Goal: Task Accomplishment & Management: Use online tool/utility

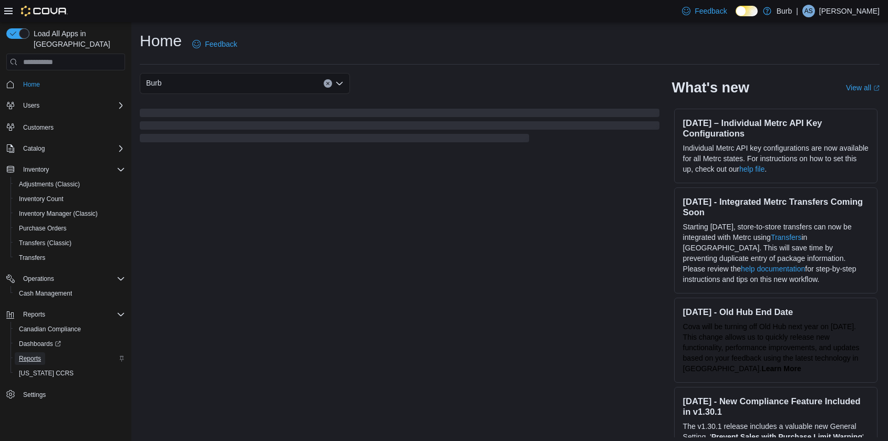
click at [37, 355] on span "Reports" at bounding box center [30, 359] width 22 height 8
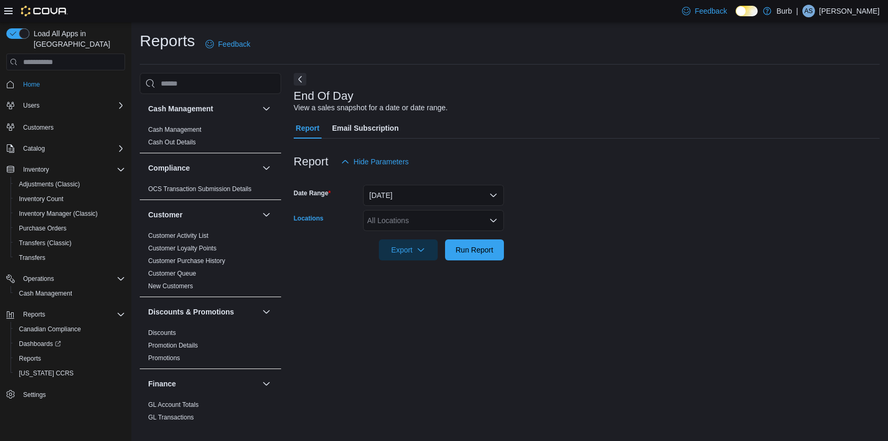
click at [489, 221] on icon "Open list of options" at bounding box center [493, 220] width 8 height 8
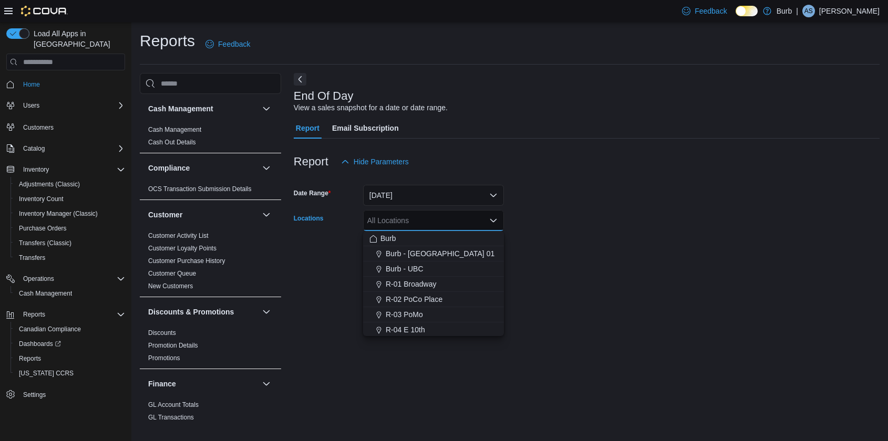
click at [562, 259] on form "Date Range Today Locations All Locations Combo box. Selected. Combo box input. …" at bounding box center [587, 216] width 586 height 88
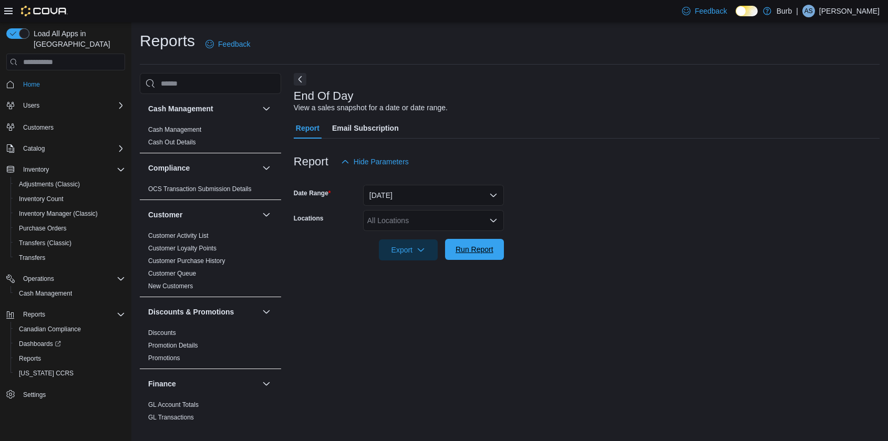
click at [489, 256] on span "Run Report" at bounding box center [474, 249] width 46 height 21
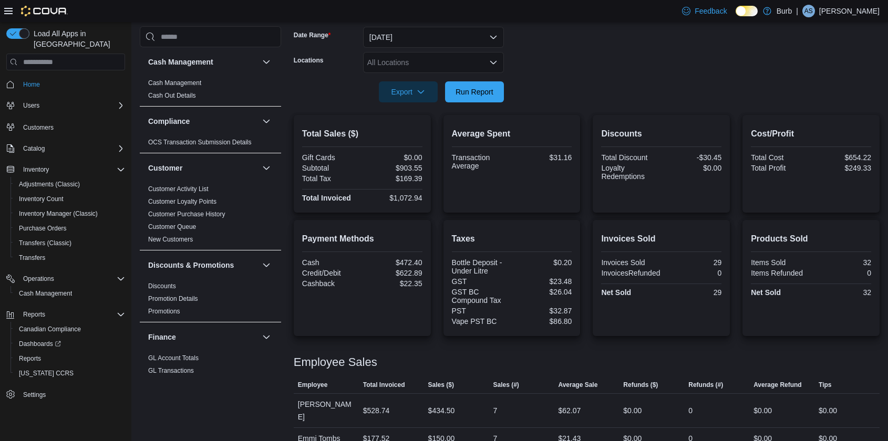
scroll to position [158, 0]
click at [477, 95] on span "Run Report" at bounding box center [475, 92] width 38 height 11
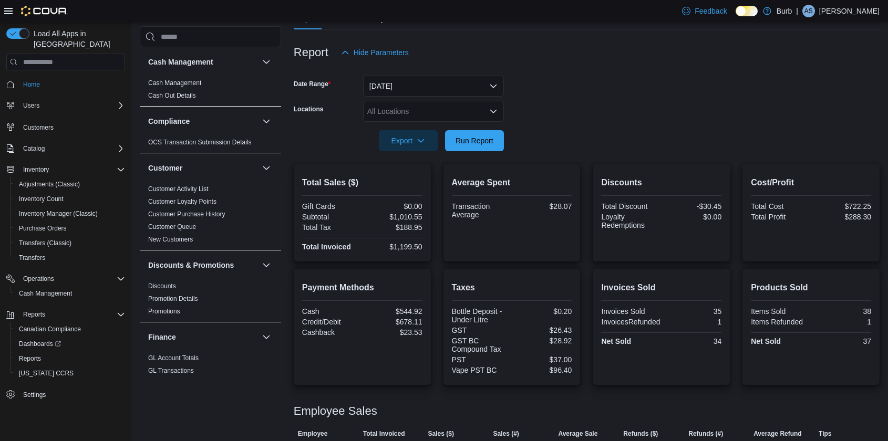
scroll to position [0, 0]
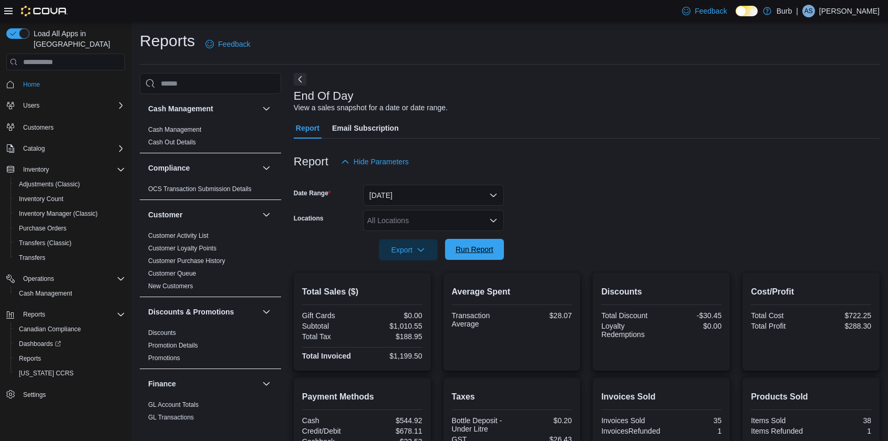
click at [466, 240] on span "Run Report" at bounding box center [474, 249] width 46 height 21
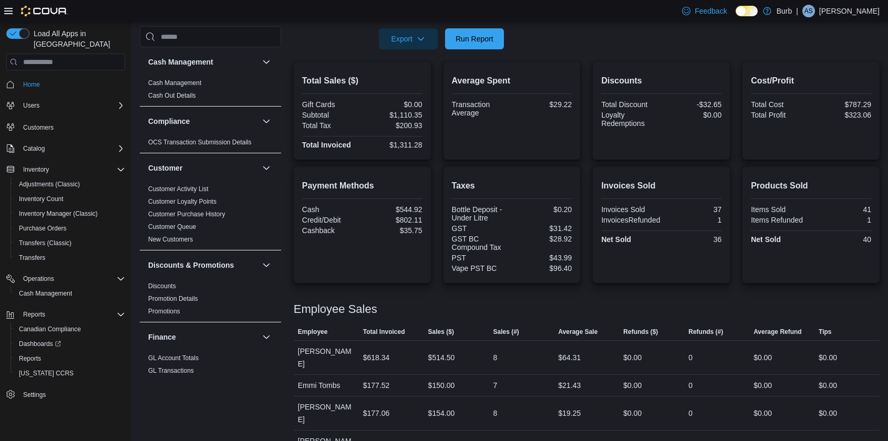
scroll to position [223, 0]
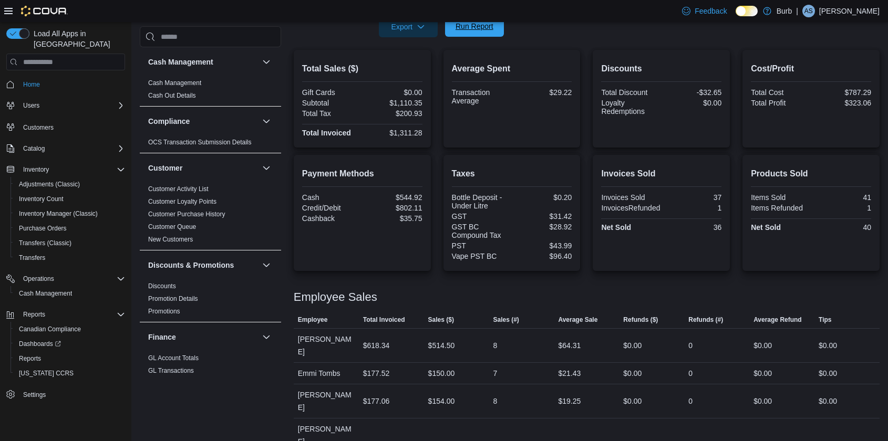
click at [478, 26] on span "Run Report" at bounding box center [475, 26] width 38 height 11
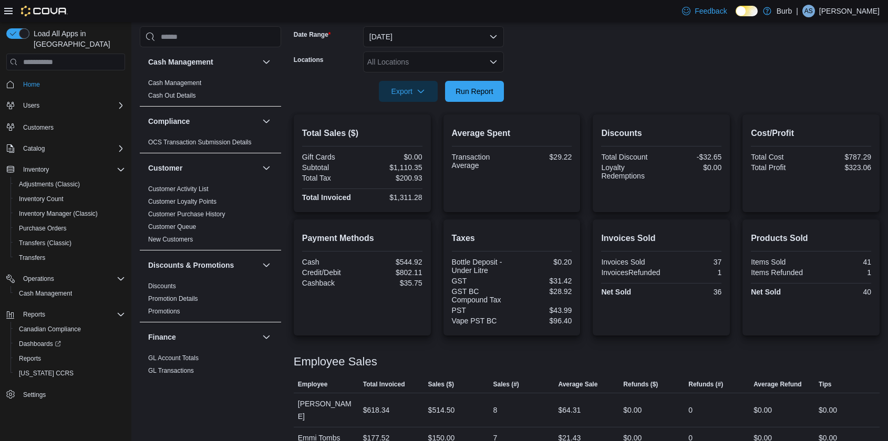
scroll to position [158, 0]
click at [491, 59] on icon "Open list of options" at bounding box center [493, 63] width 8 height 8
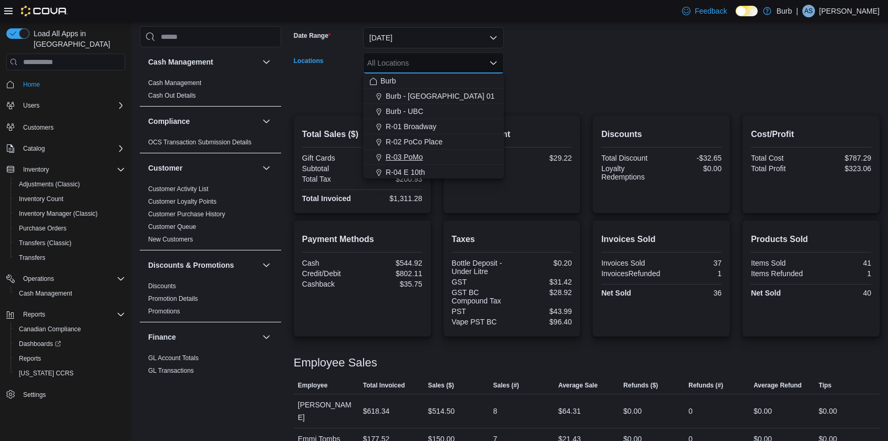
click at [417, 154] on span "R-03 PoMo" at bounding box center [404, 157] width 37 height 11
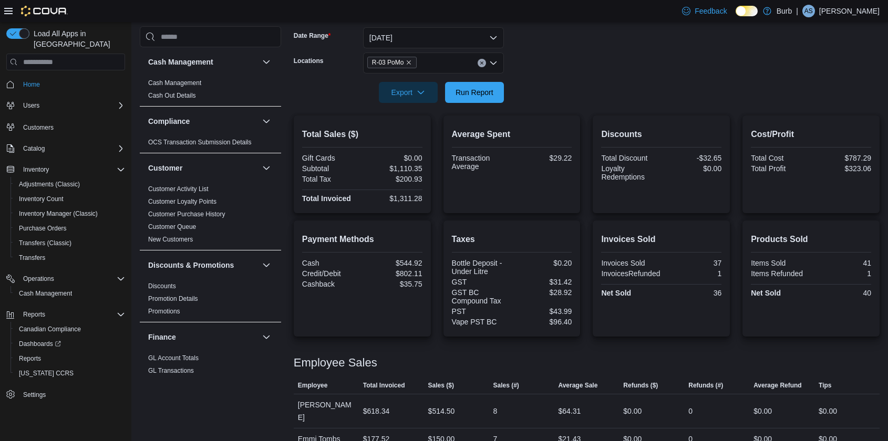
click at [540, 127] on div "Average Spent Transaction Average $29.22" at bounding box center [512, 164] width 120 height 81
click at [498, 95] on button "Run Report" at bounding box center [474, 91] width 59 height 21
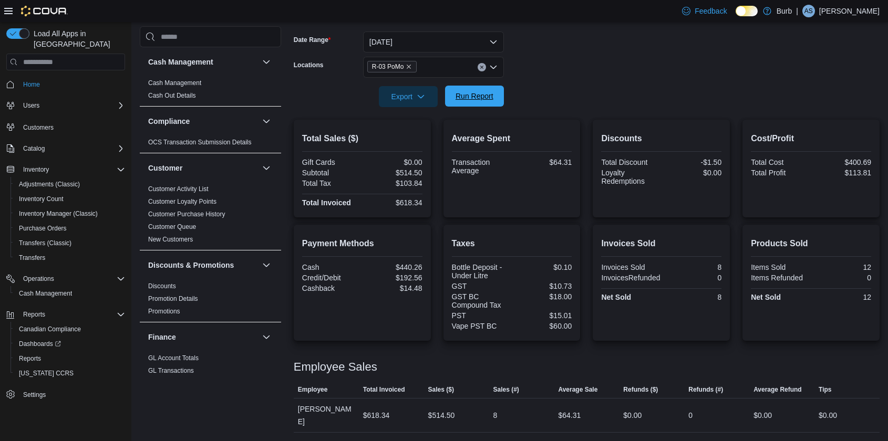
scroll to position [140, 0]
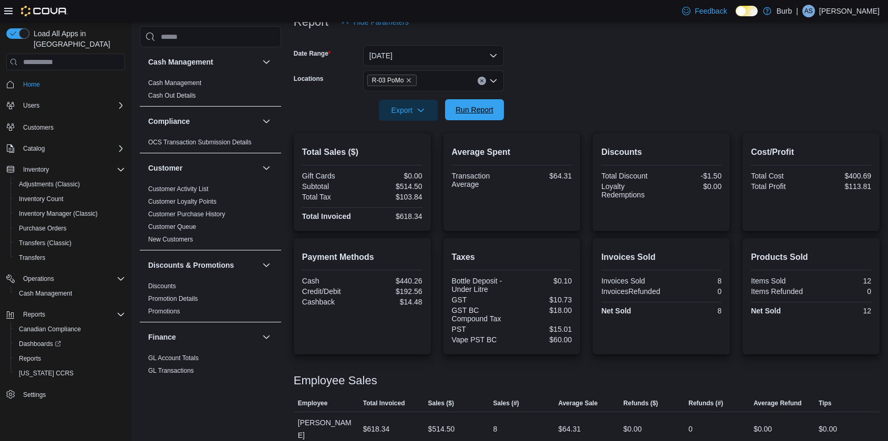
click at [470, 110] on span "Run Report" at bounding box center [475, 110] width 38 height 11
click at [481, 77] on button "Clear input" at bounding box center [482, 81] width 8 height 8
click at [527, 94] on div at bounding box center [587, 95] width 586 height 8
click at [483, 107] on span "Run Report" at bounding box center [475, 110] width 38 height 11
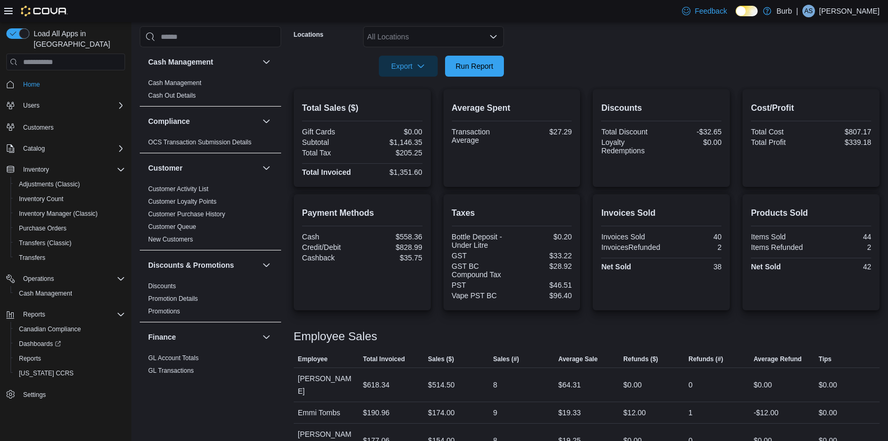
scroll to position [182, 0]
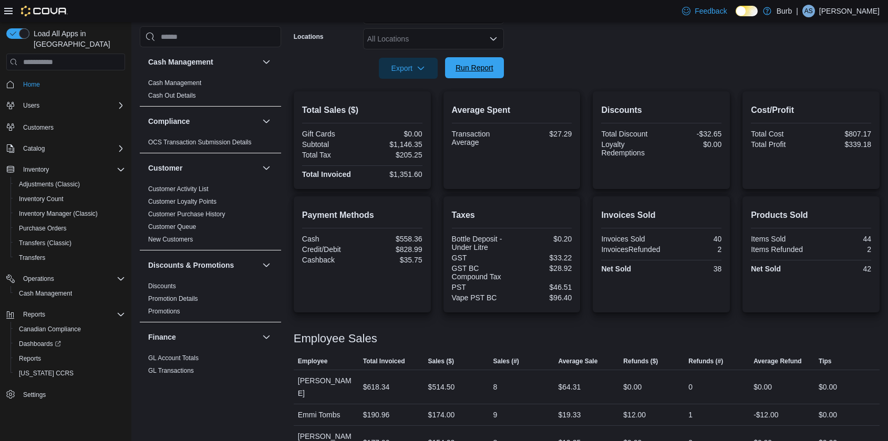
click at [484, 65] on span "Run Report" at bounding box center [475, 68] width 38 height 11
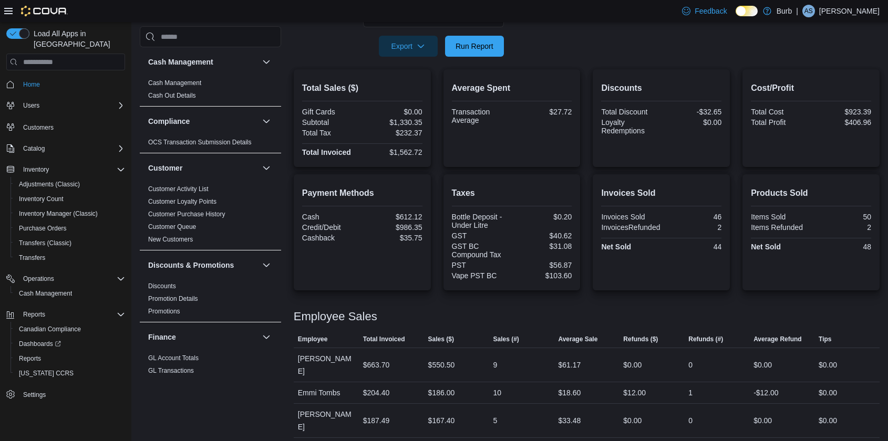
scroll to position [207, 0]
